Goal: Answer question/provide support: Share knowledge or assist other users

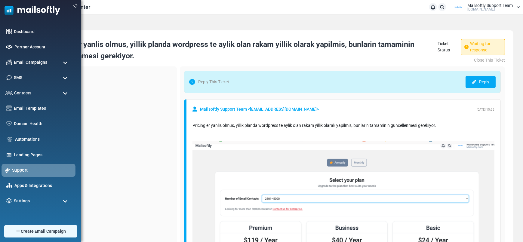
click at [15, 167] on link "Support" at bounding box center [42, 170] width 60 height 7
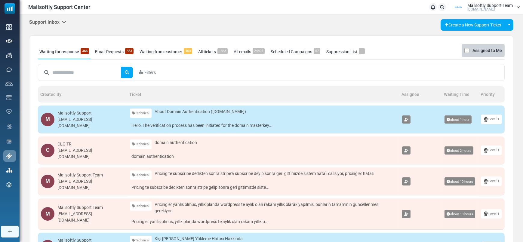
click at [163, 46] on link "Waiting from customer 460" at bounding box center [166, 51] width 56 height 15
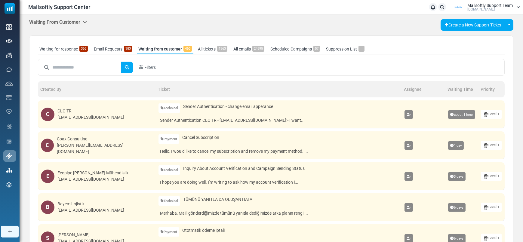
click at [213, 51] on link "All tickets 1363" at bounding box center [212, 49] width 32 height 10
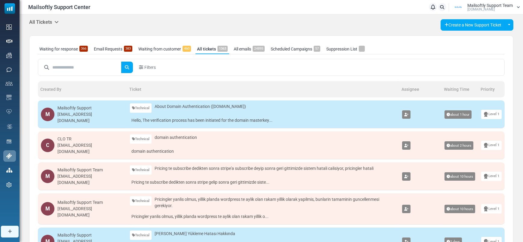
click at [85, 66] on input "text" at bounding box center [86, 67] width 69 height 11
click at [121, 62] on button "submit" at bounding box center [127, 67] width 12 height 11
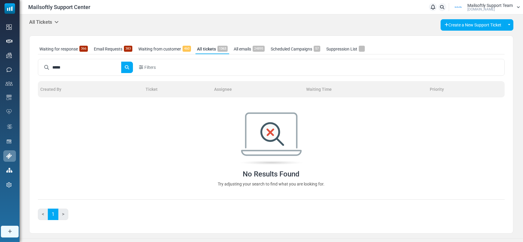
type input "*****"
click at [121, 62] on button "submit" at bounding box center [127, 67] width 12 height 11
click at [98, 68] on input "*****" at bounding box center [86, 67] width 69 height 11
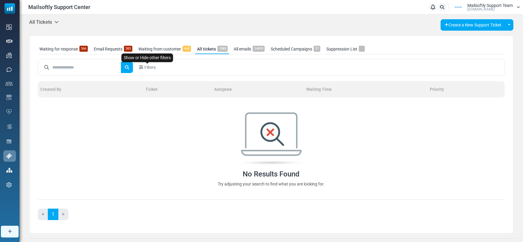
click at [152, 67] on body "Mailsoftly Support Center Notifications Mailsoftly Support Team Mailsoftly.Com …" at bounding box center [261, 124] width 523 height 249
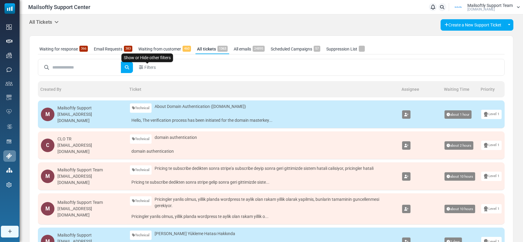
click at [153, 68] on span "Filters" at bounding box center [149, 67] width 11 height 6
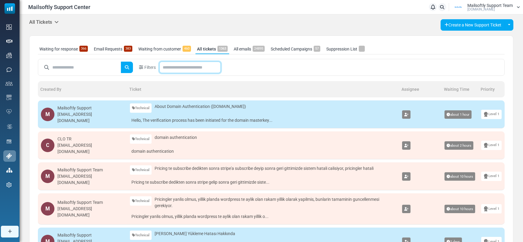
click at [169, 67] on input "text" at bounding box center [189, 67] width 61 height 11
type input "*******"
click at [121, 62] on button "submit" at bounding box center [127, 67] width 12 height 11
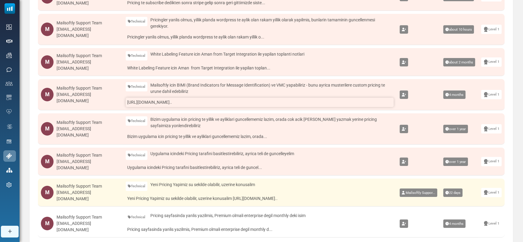
scroll to position [128, 0]
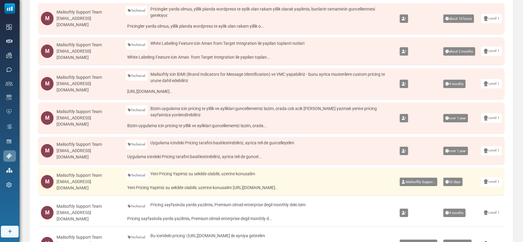
click at [76, 173] on div "Mailsoftly Support Team" at bounding box center [88, 175] width 63 height 6
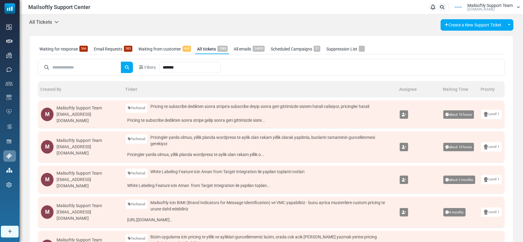
click at [192, 110] on div "Technical Technical Payment Bug Report Feature Request Other Pricing te subscri…" at bounding box center [260, 107] width 268 height 9
click at [177, 123] on link "Pricing te subscribe dedikten sonra stripe gelip sonra geri gittimizde siste..." at bounding box center [260, 120] width 268 height 9
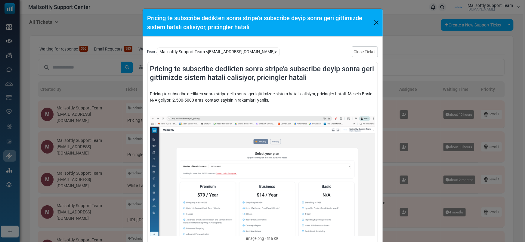
click at [102, 121] on div "Pricing te subscribe dedikten sonra stripe'a subscribe deyip sonra geri gittimi…" at bounding box center [262, 121] width 525 height 242
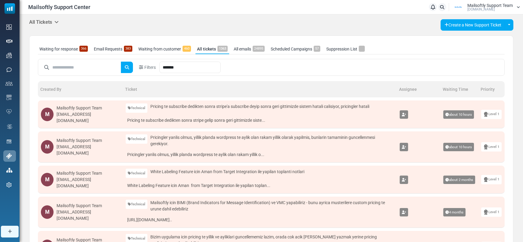
click at [81, 104] on td "M Mailsoftly Support Team alkan@mailsoftly.com" at bounding box center [80, 114] width 85 height 28
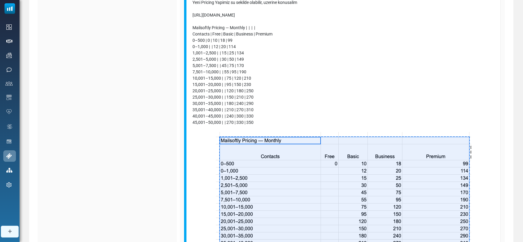
scroll to position [195, 0]
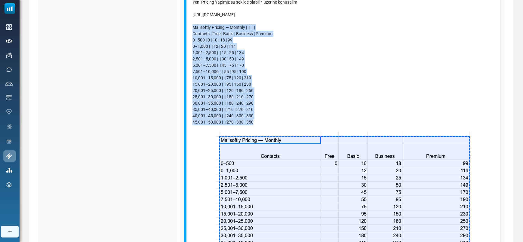
drag, startPoint x: 261, startPoint y: 123, endPoint x: 191, endPoint y: 27, distance: 119.1
copy div "Mailsoftly Pricing — Monthly | | | | Contacts | Free | Basic | Business | Premi…"
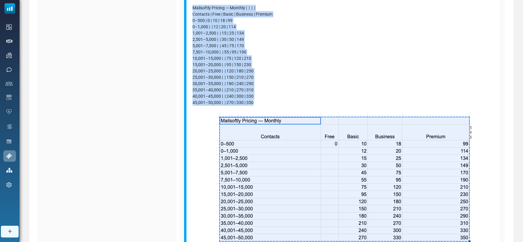
scroll to position [425, 0]
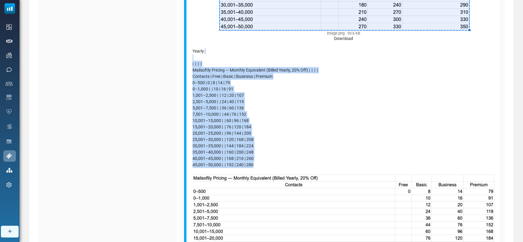
drag, startPoint x: 233, startPoint y: 58, endPoint x: 290, endPoint y: 163, distance: 119.3
click at [290, 163] on div "Mailsoftly Pricing — Monthly | | | | Contacts | Free | Basic | Business | Premi…" at bounding box center [343, 56] width 302 height 524
copy div "| | | | Mailsoftly Pricing — Monthly Equivalent (Billed Yearly, 20% Off) | | | …"
drag, startPoint x: 230, startPoint y: 60, endPoint x: 223, endPoint y: 57, distance: 7.5
click at [230, 60] on div "Mailsoftly Pricing — Monthly | | | | Contacts | Free | Basic | Business | Premi…" at bounding box center [343, 56] width 302 height 524
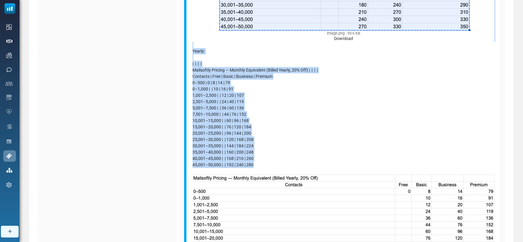
drag, startPoint x: 211, startPoint y: 44, endPoint x: 294, endPoint y: 166, distance: 147.4
click at [294, 166] on div "Mailsoftly Pricing — Monthly | | | | Contacts | Free | Basic | Business | Premi…" at bounding box center [343, 56] width 302 height 524
copy div "Yearly: | | | | Mailsoftly Pricing — Monthly Equivalent (Billed Yearly, 20% Off…"
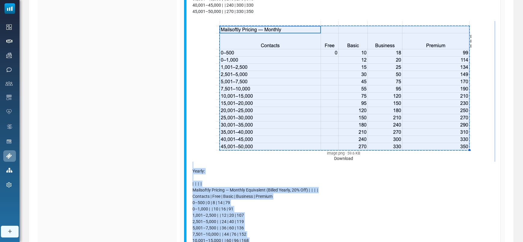
scroll to position [303, 0]
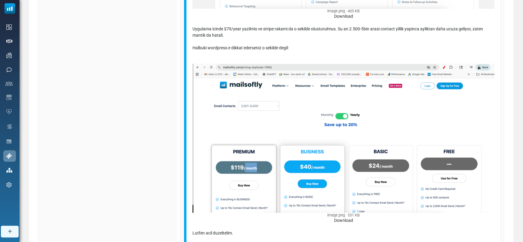
scroll to position [286, 0]
